Goal: Information Seeking & Learning: Find specific fact

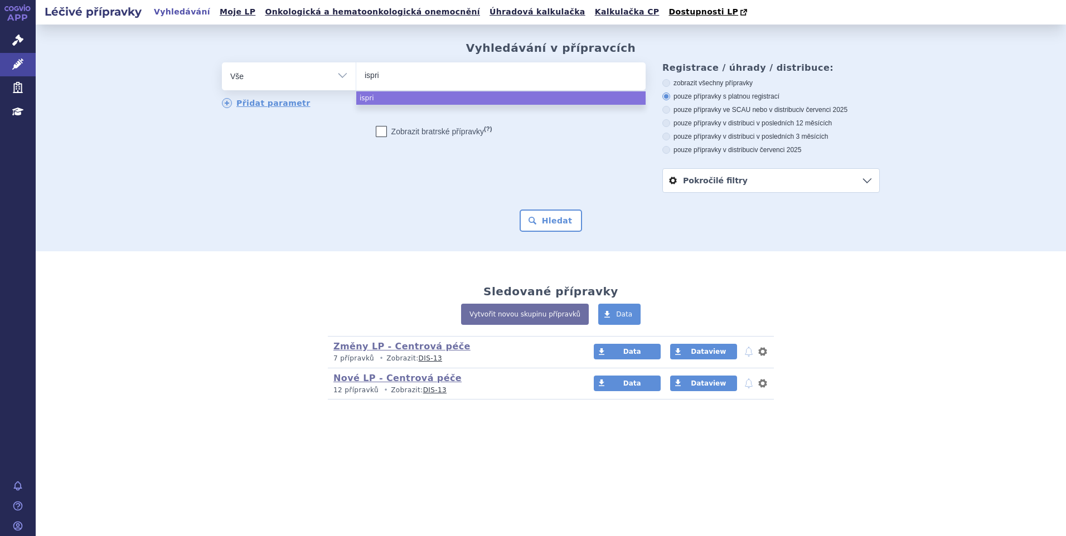
select select
type input "isprin"
type input "isprinosi"
type input "isprinosine"
select select "isprinosine"
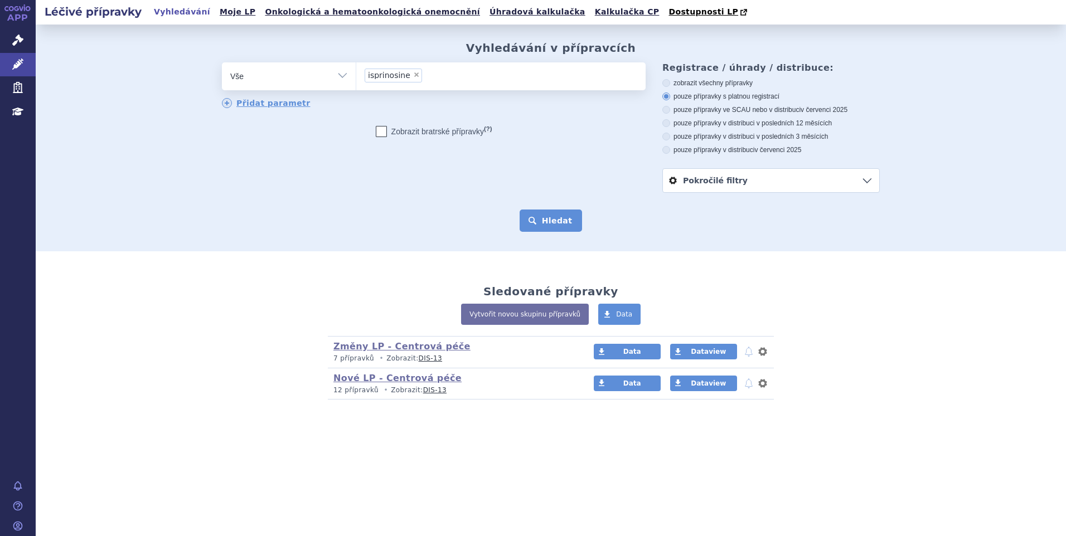
click at [564, 227] on button "Hledat" at bounding box center [551, 221] width 63 height 22
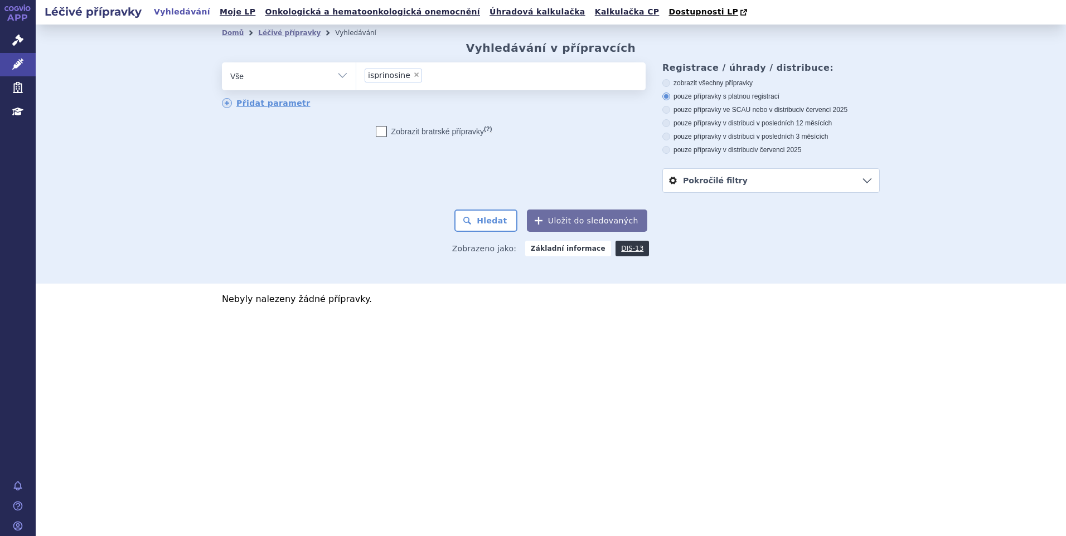
drag, startPoint x: 439, startPoint y: 76, endPoint x: 423, endPoint y: 77, distance: 16.8
click at [424, 77] on ul "× isprinosine" at bounding box center [500, 74] width 289 height 25
click at [356, 77] on select "isprinosine" at bounding box center [356, 76] width 1 height 28
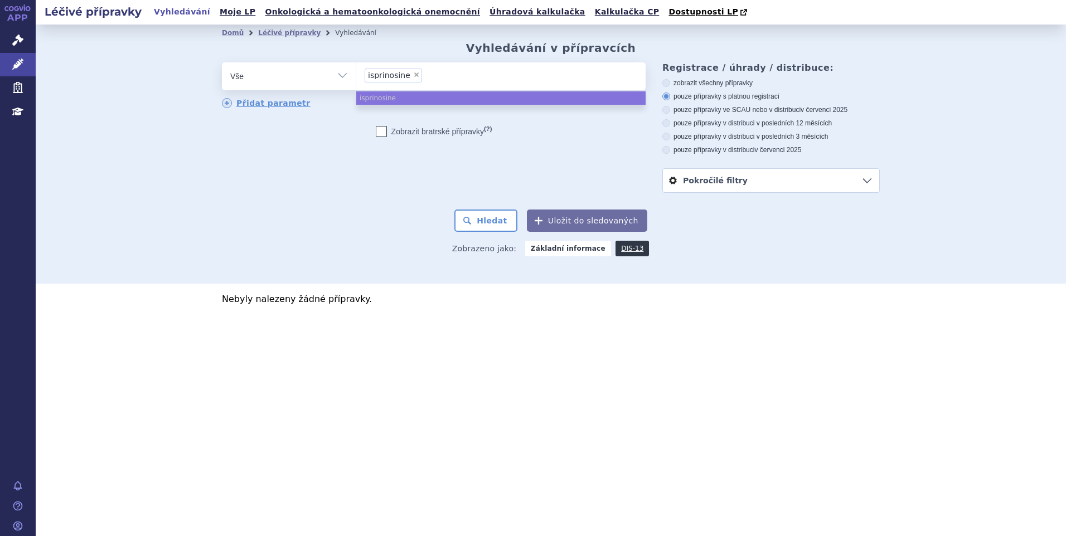
select select
type input "isprinosine"
type input "is"
type input "i"
type input "SUKLS204192/2019"
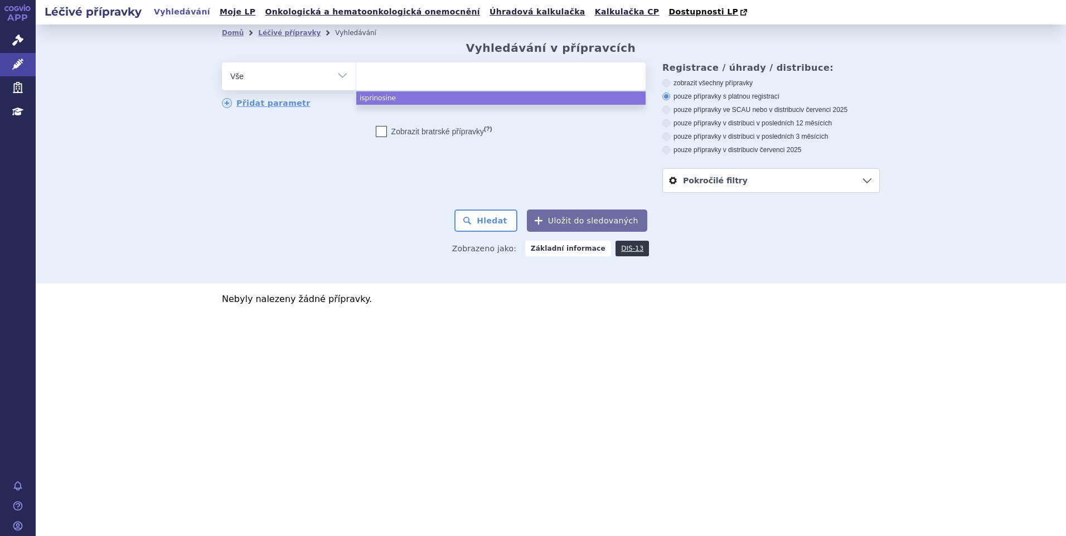
select select "SUKLS204192/2019"
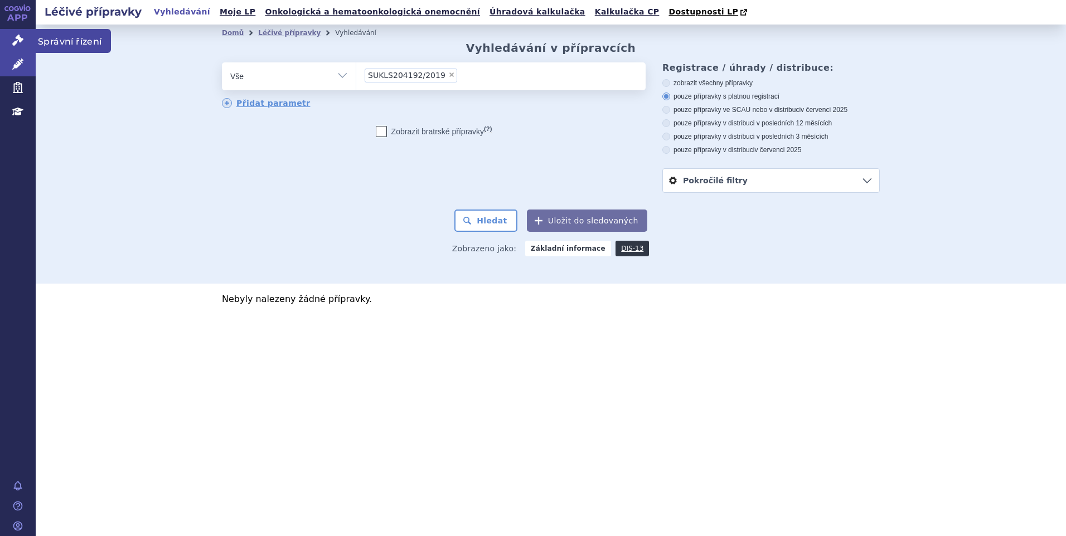
click at [22, 37] on icon at bounding box center [17, 40] width 11 height 11
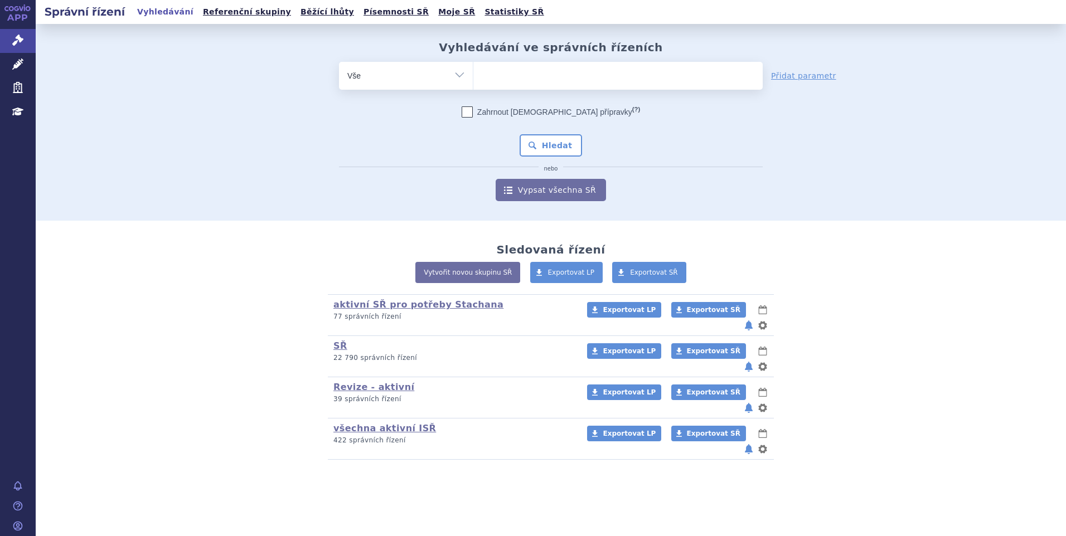
click at [494, 76] on ul at bounding box center [617, 73] width 289 height 23
click at [473, 76] on select at bounding box center [473, 75] width 1 height 28
paste input "SUKLS204192/2019"
type input "SUKLS204192/2019"
select select "SUKLS204192/2019"
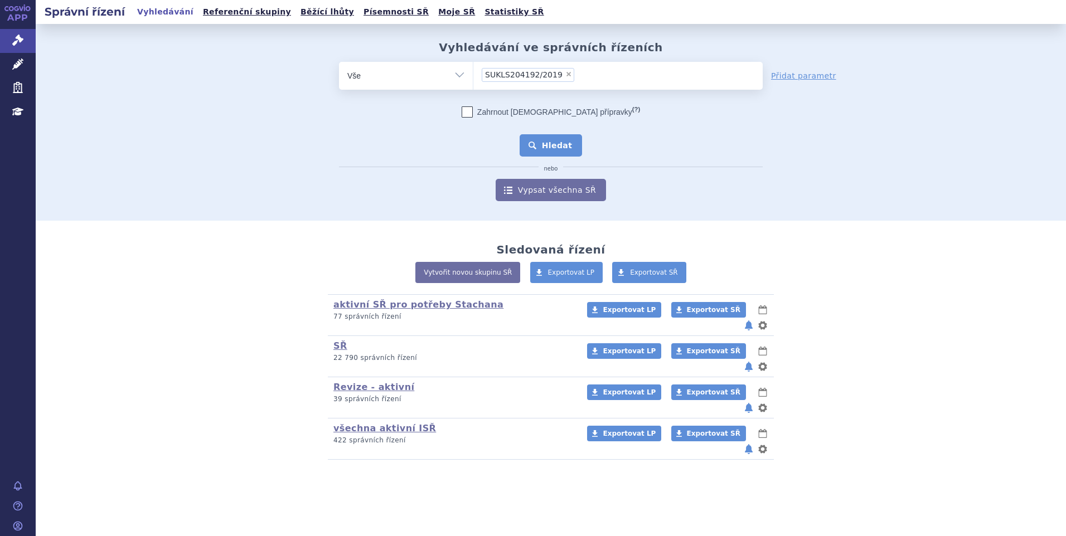
click at [547, 139] on button "Hledat" at bounding box center [551, 145] width 63 height 22
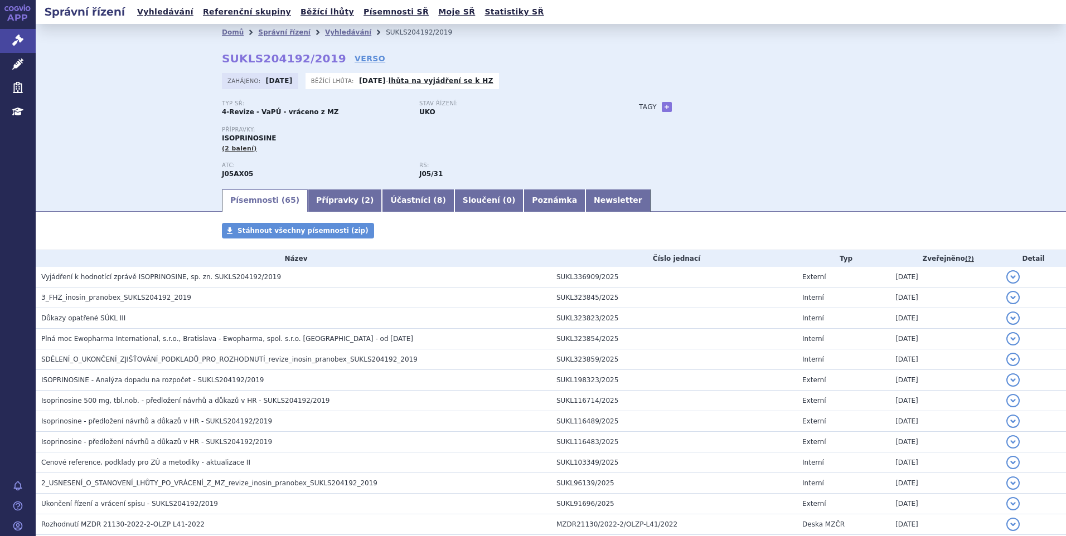
click at [148, 73] on div "Domů Správní řízení Vyhledávání SUKLS204192/2019 SUKLS204192/2019 VERSO Zahájen…" at bounding box center [551, 106] width 1030 height 164
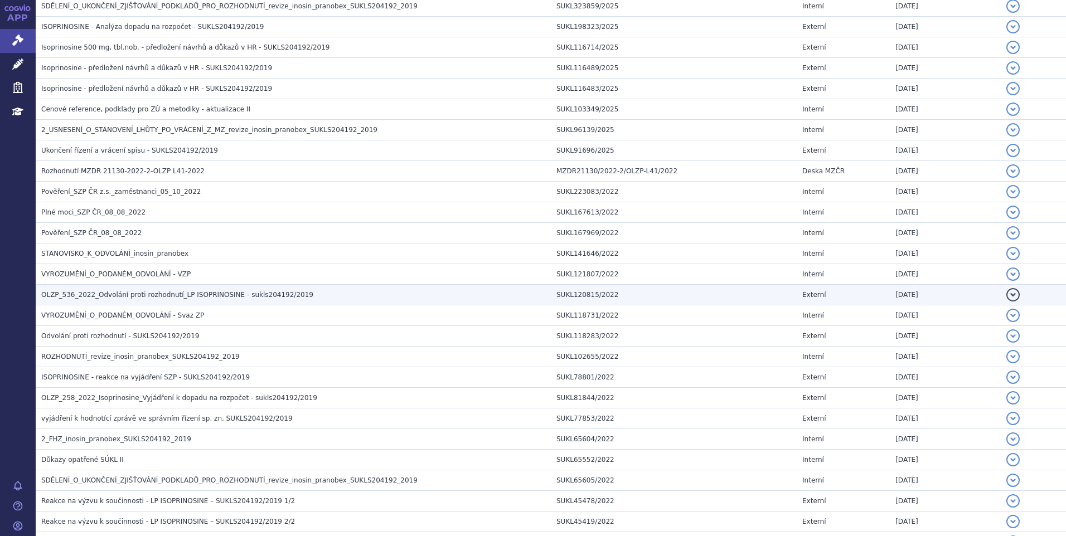
scroll to position [390, 0]
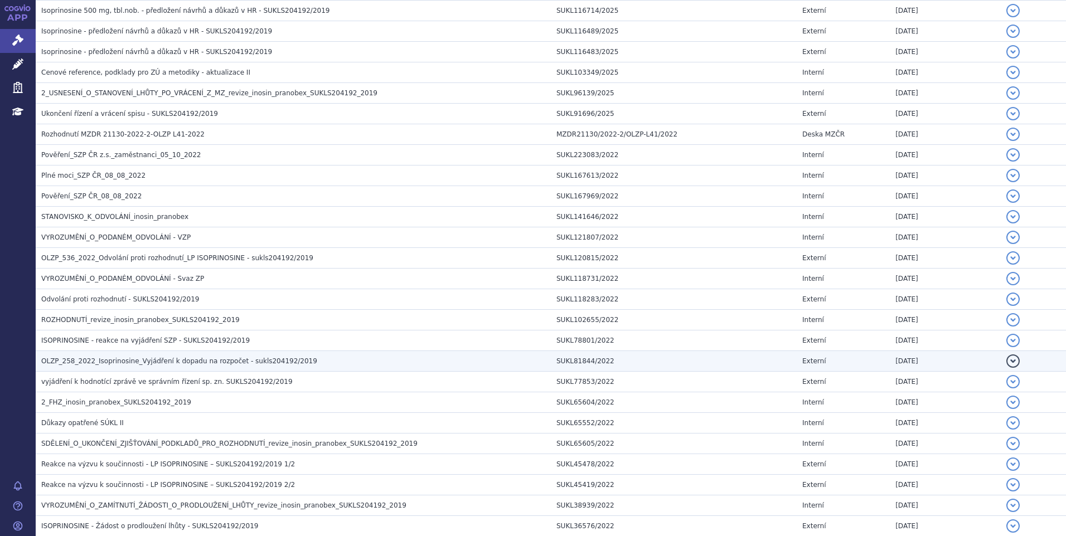
click at [162, 362] on span "OLZP_258_2022_Isoprinosine_Vyjádření k dopadu na rozpočet - sukls204192/2019" at bounding box center [179, 361] width 276 height 8
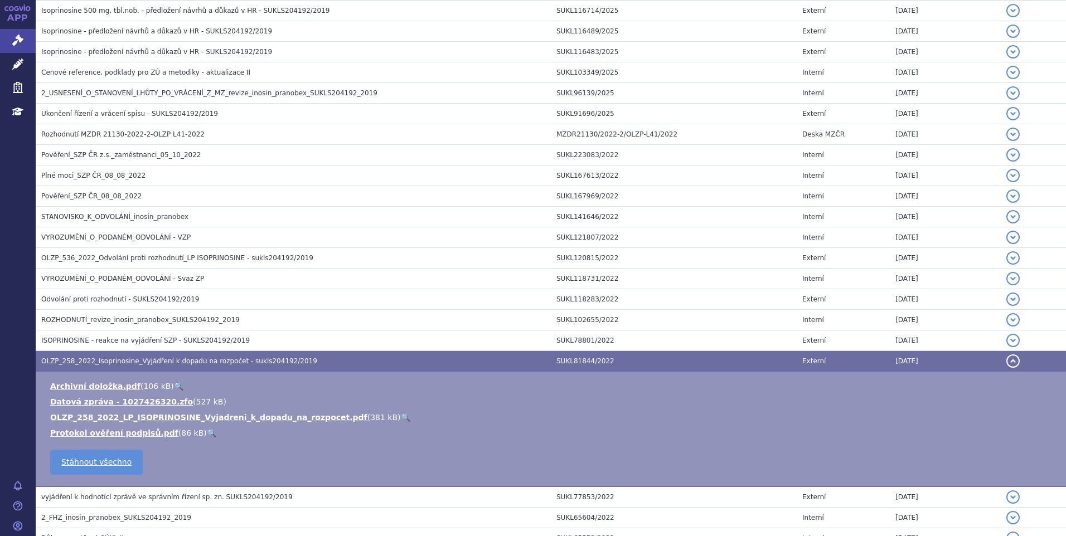
click at [401, 415] on link "🔍" at bounding box center [405, 417] width 9 height 9
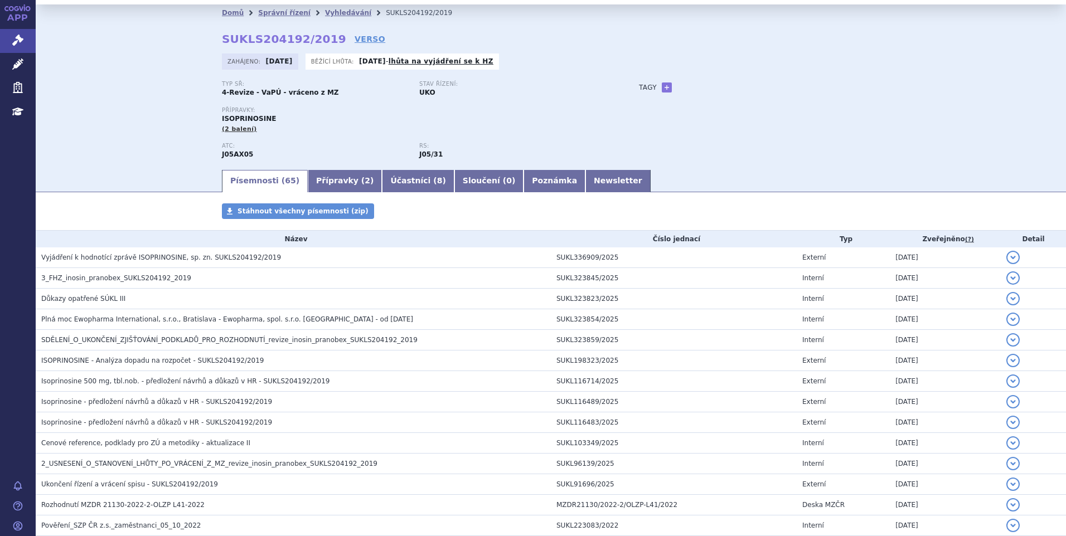
scroll to position [0, 0]
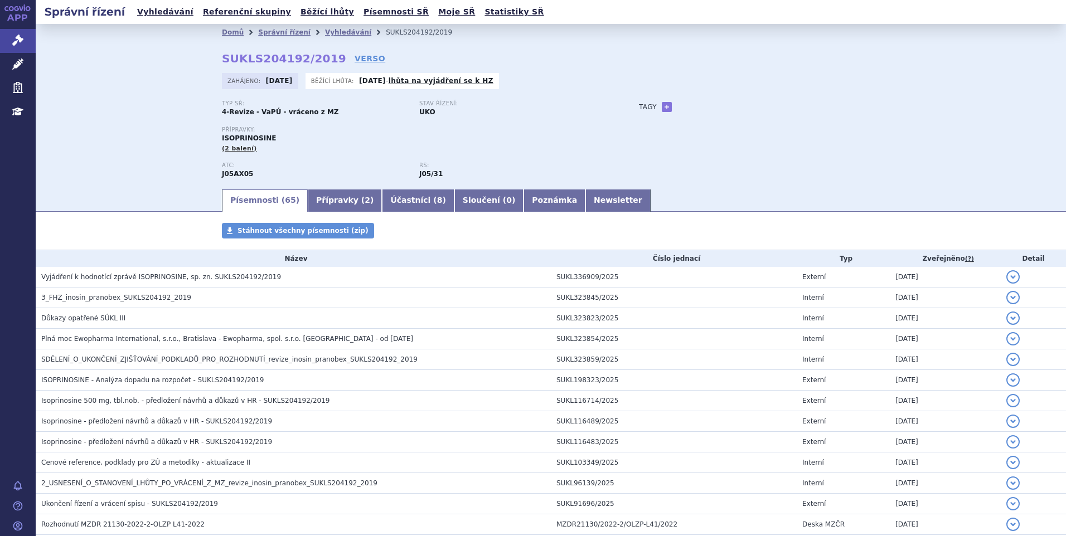
click at [263, 27] on li "Správní řízení" at bounding box center [291, 32] width 67 height 17
click at [264, 32] on link "Správní řízení" at bounding box center [284, 32] width 52 height 8
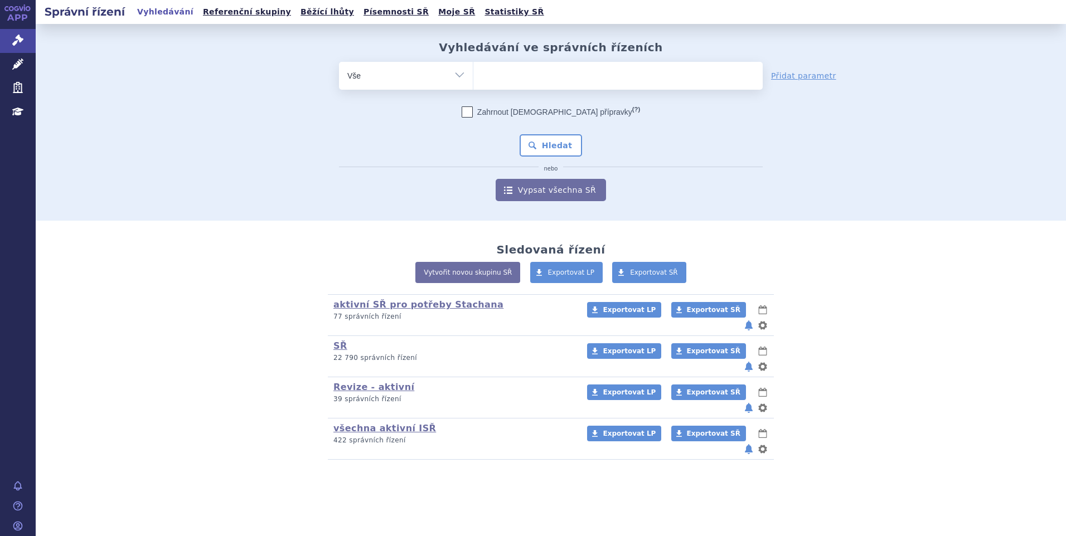
click at [533, 69] on ul at bounding box center [617, 73] width 289 height 23
click at [473, 69] on select at bounding box center [473, 75] width 1 height 28
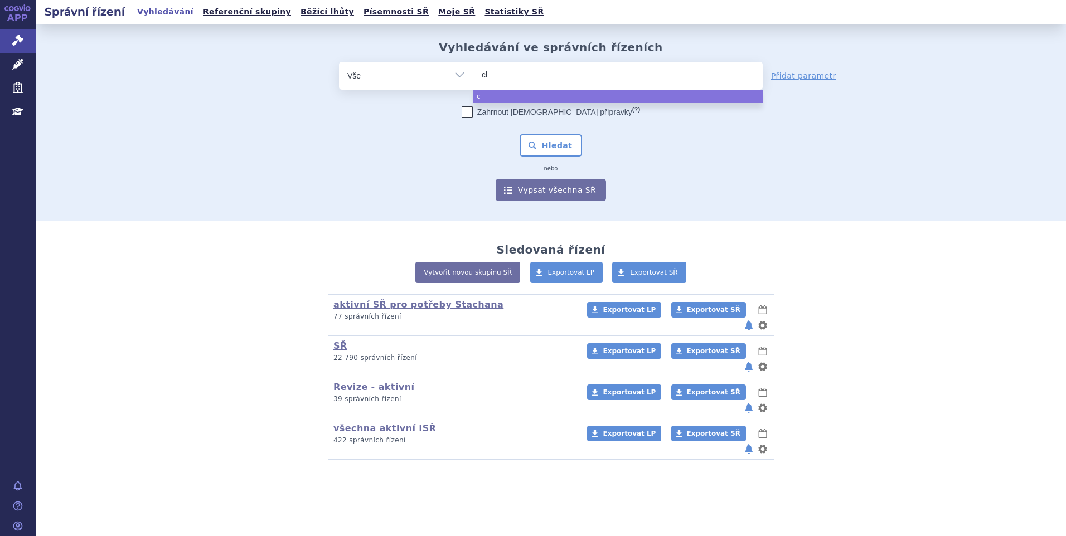
type input "cli"
type input "clit"
type input "cl"
type input "c"
type input "co"
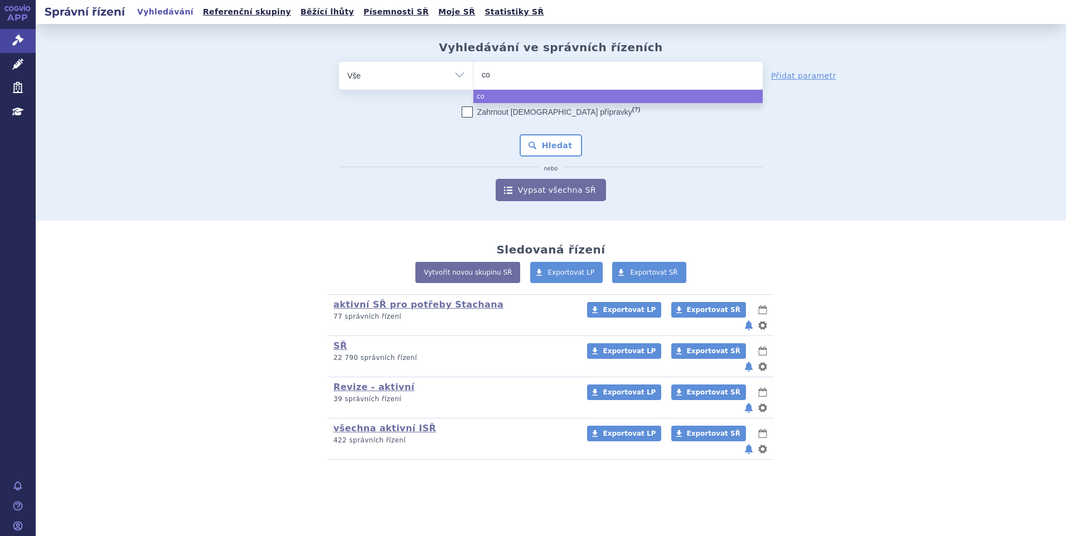
type input "cos"
type input "co"
type input "coi"
type input "co"
type input "col"
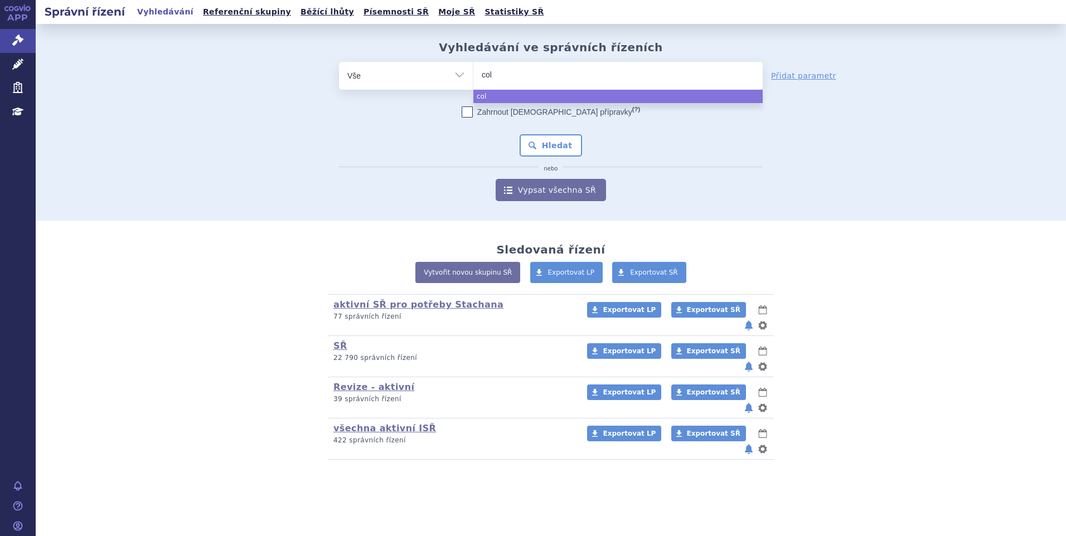
type input "coli"
type input "colist"
type input "colisti"
select select "colisti"
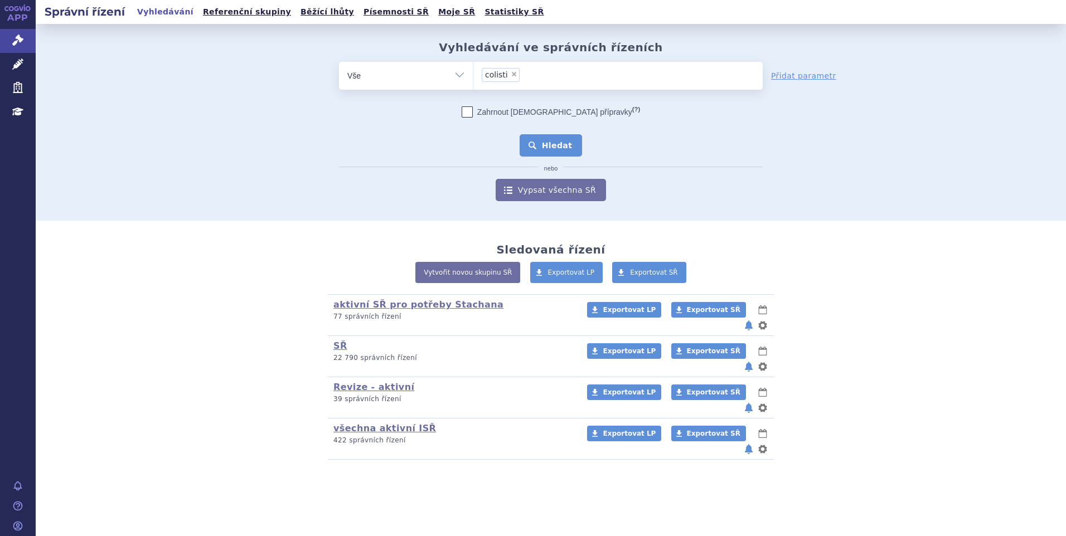
click at [539, 151] on button "Hledat" at bounding box center [551, 145] width 63 height 22
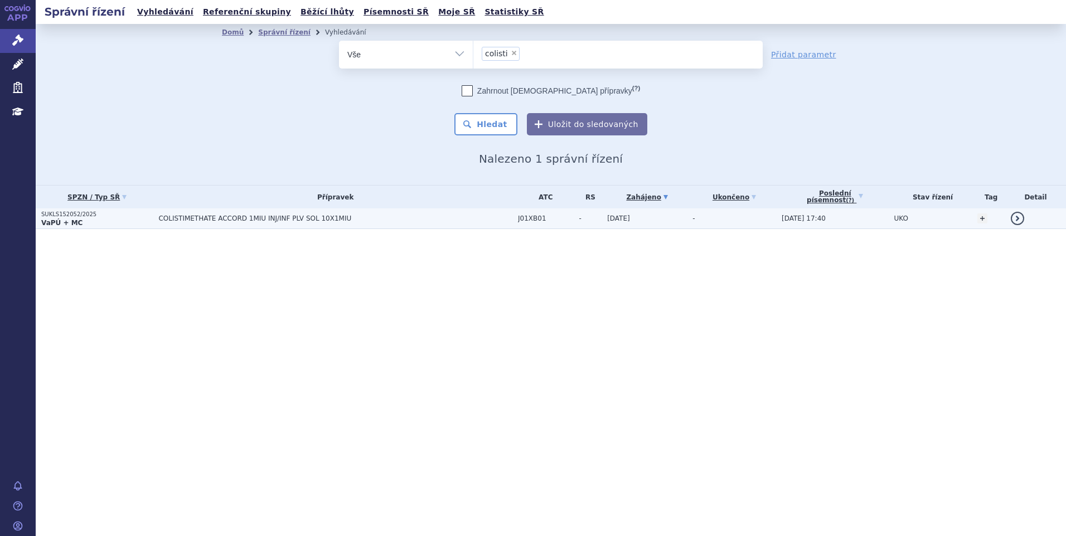
click at [283, 214] on td "COLISTIMETHATE ACCORD 1MIU INJ/INF PLV SOL 10X1MIU" at bounding box center [333, 218] width 360 height 21
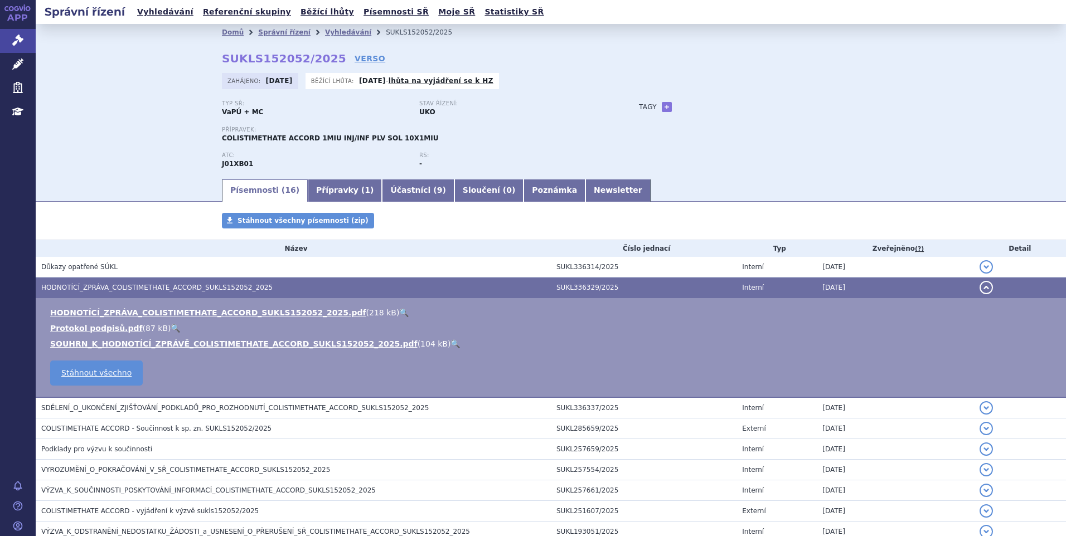
click at [399, 312] on link "🔍" at bounding box center [403, 312] width 9 height 9
click at [31, 45] on link "Správní řízení" at bounding box center [18, 40] width 36 height 23
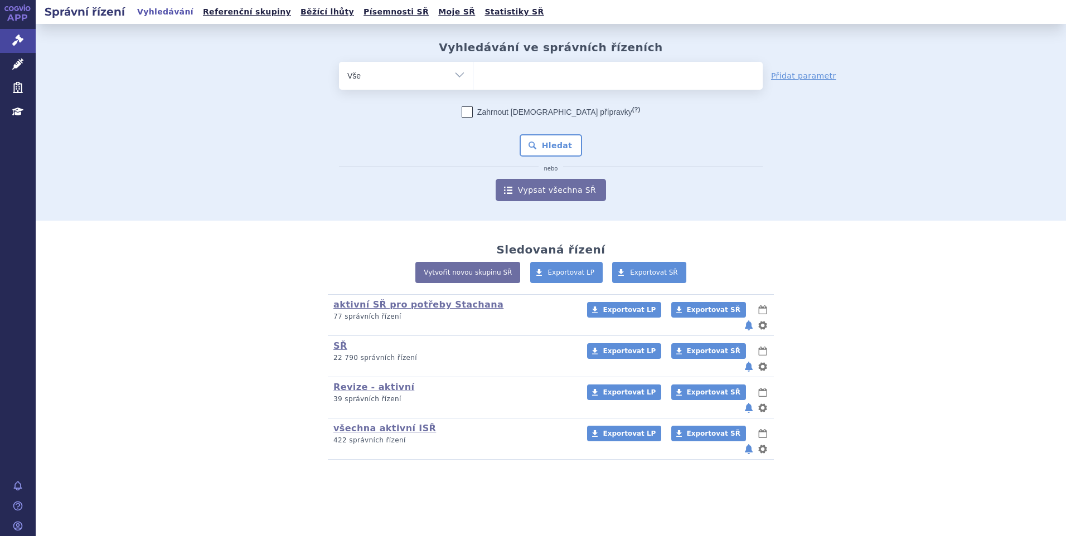
click at [501, 74] on ul at bounding box center [617, 73] width 289 height 23
click at [473, 74] on select at bounding box center [473, 75] width 1 height 28
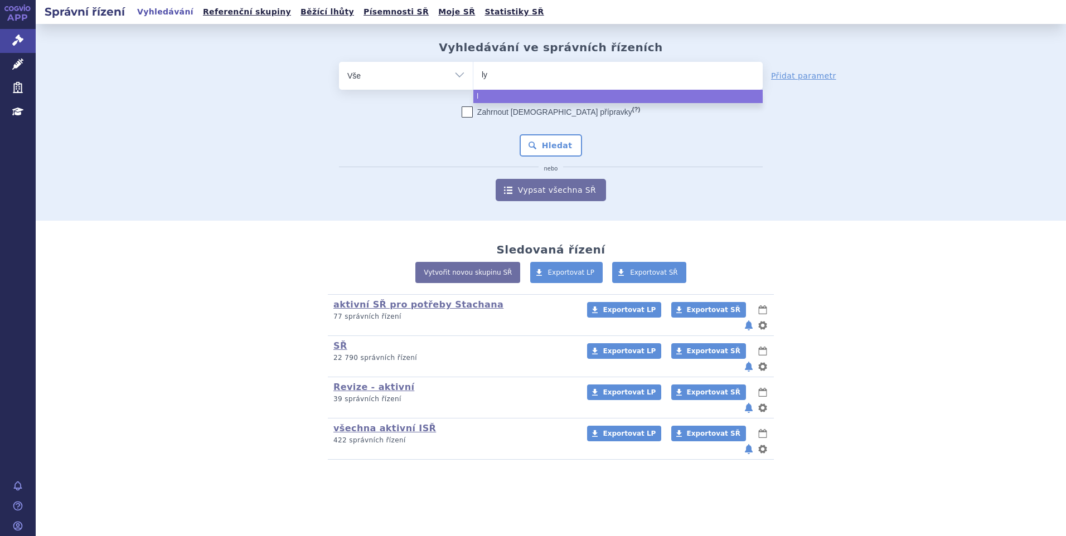
type input "lyn"
type input "lynpa"
type input "lynpar"
type input "lynparz"
select select "lynparz"
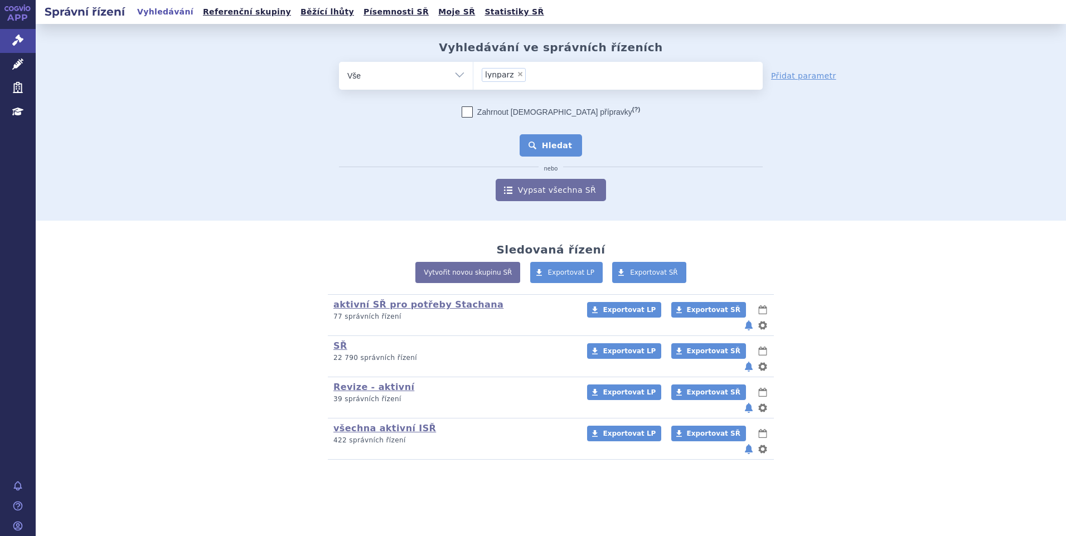
click at [532, 142] on button "Hledat" at bounding box center [551, 145] width 63 height 22
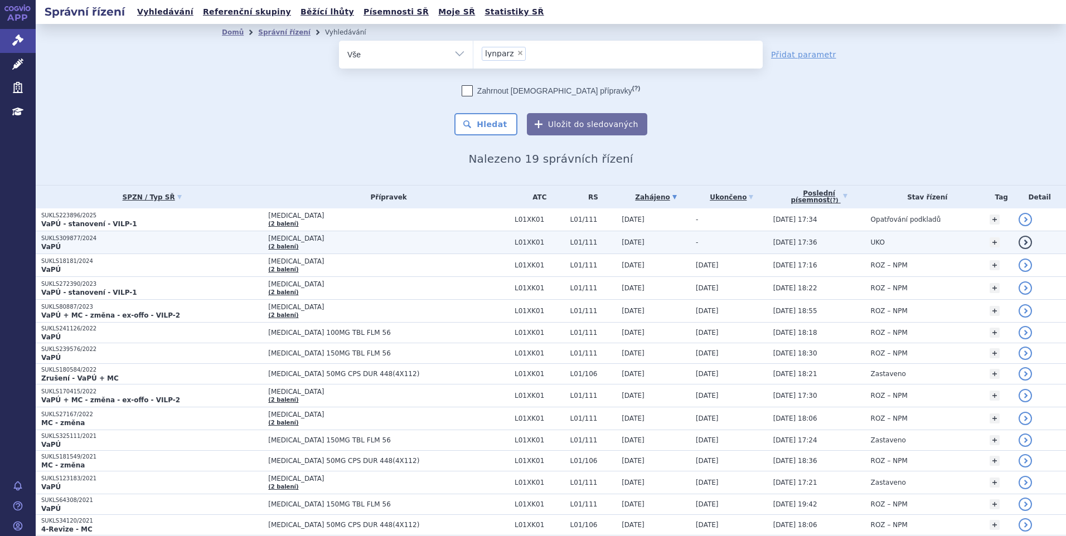
click at [521, 245] on span "L01XK01" at bounding box center [540, 243] width 50 height 8
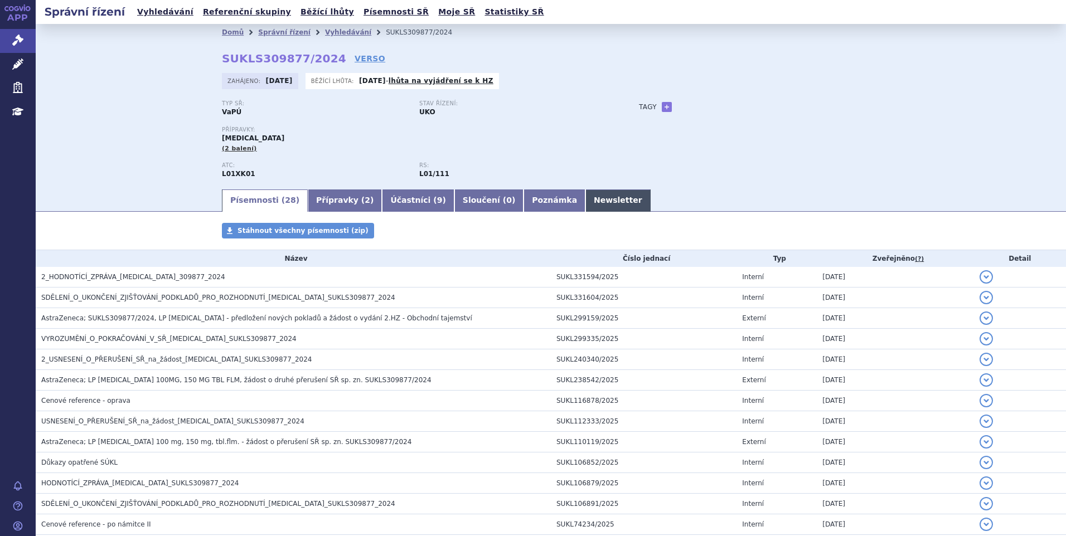
click at [585, 200] on link "Newsletter" at bounding box center [617, 201] width 65 height 22
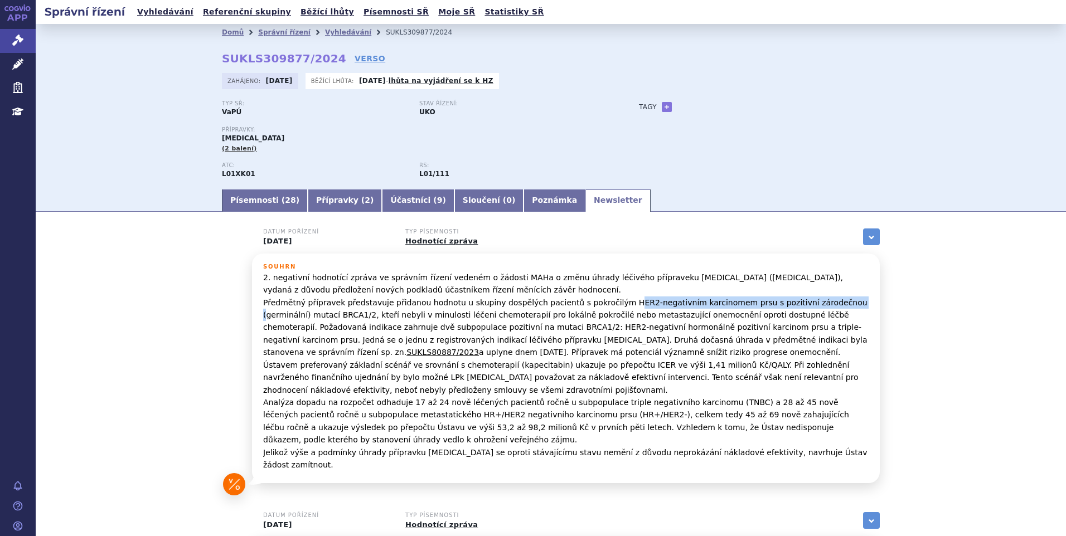
drag, startPoint x: 593, startPoint y: 302, endPoint x: 796, endPoint y: 307, distance: 203.0
click at [796, 307] on p "2. negativní hodnotící zpráva ve správním řízení vedeném o žádosti MAHa o změnu…" at bounding box center [565, 371] width 605 height 200
click at [259, 198] on link "Písemnosti ( 28 )" at bounding box center [265, 201] width 86 height 22
